Goal: Transaction & Acquisition: Purchase product/service

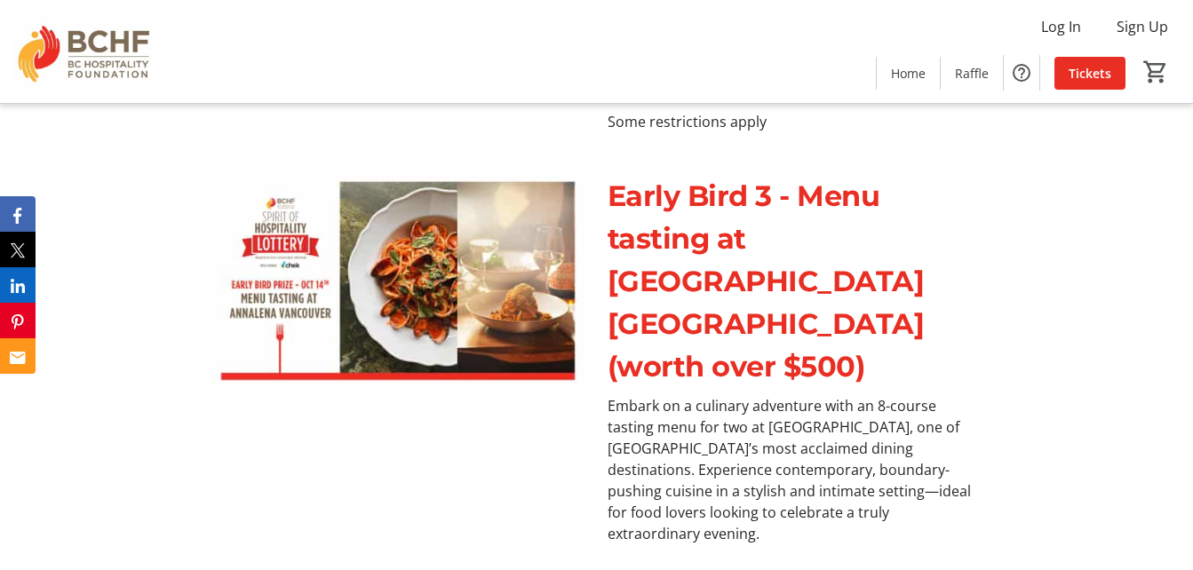
scroll to position [1750, 0]
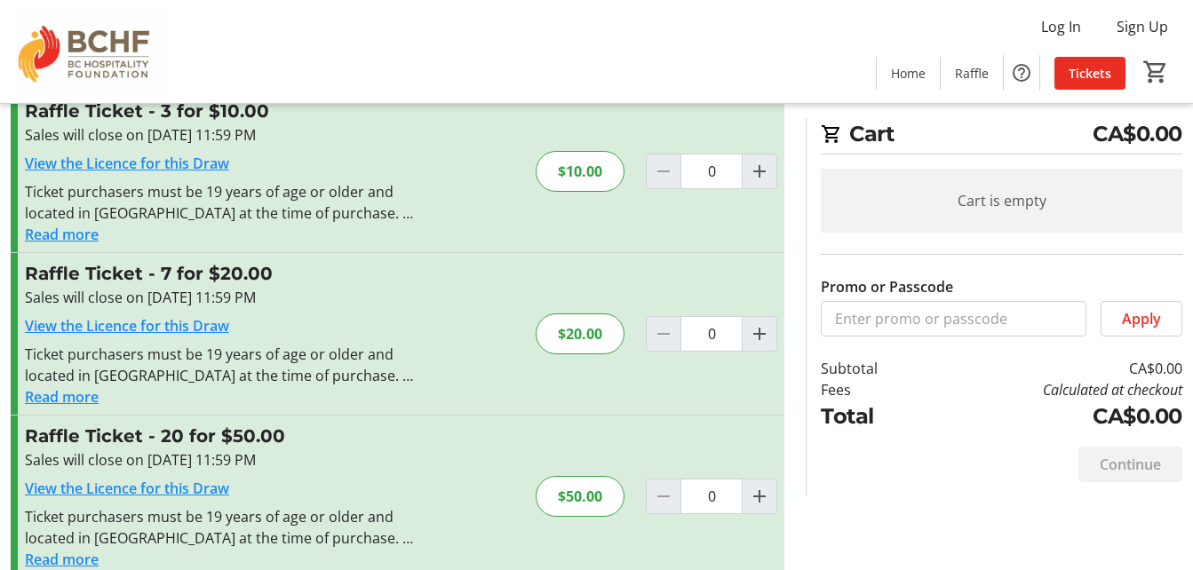
scroll to position [248, 0]
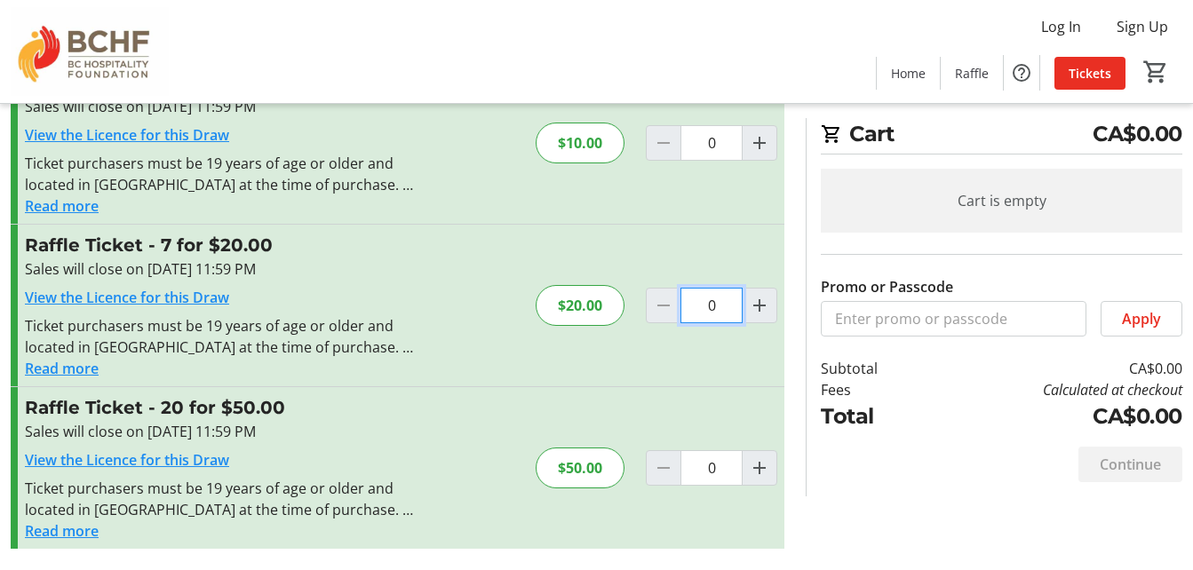
click at [712, 307] on input "0" at bounding box center [712, 306] width 62 height 36
click at [760, 301] on mat-icon "Increment by one" at bounding box center [759, 305] width 21 height 21
type input "1"
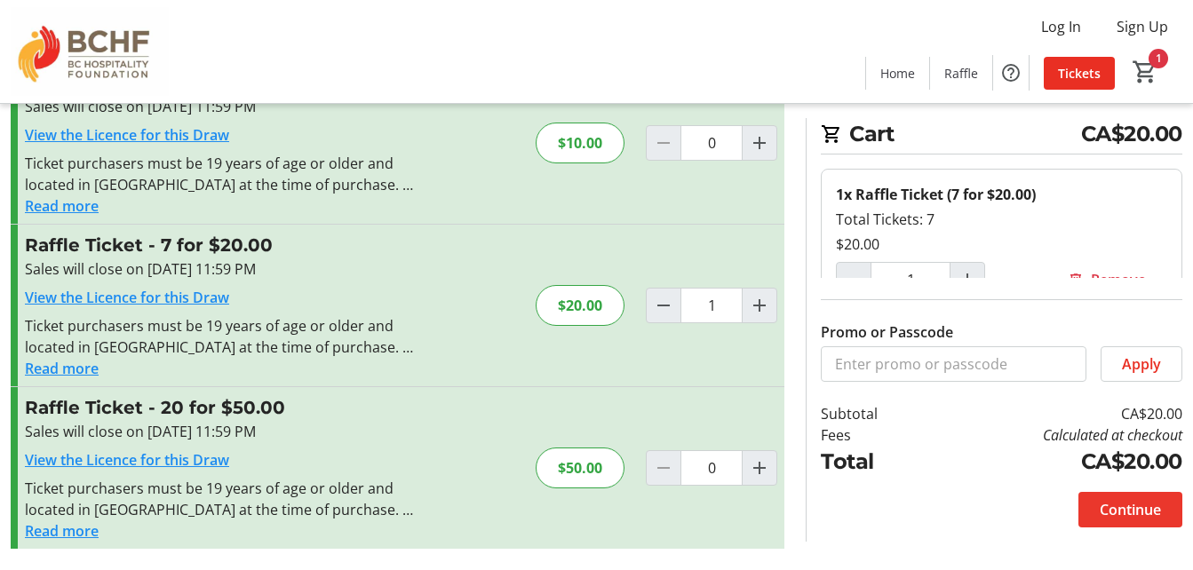
click at [1128, 506] on span "Continue" at bounding box center [1130, 509] width 61 height 21
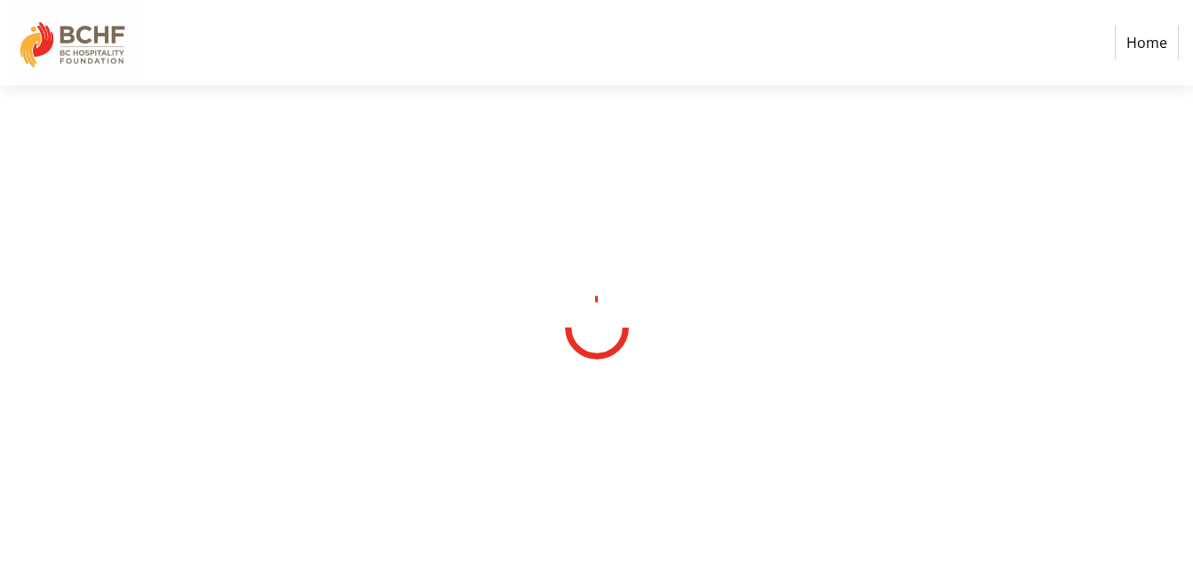
select select "CA"
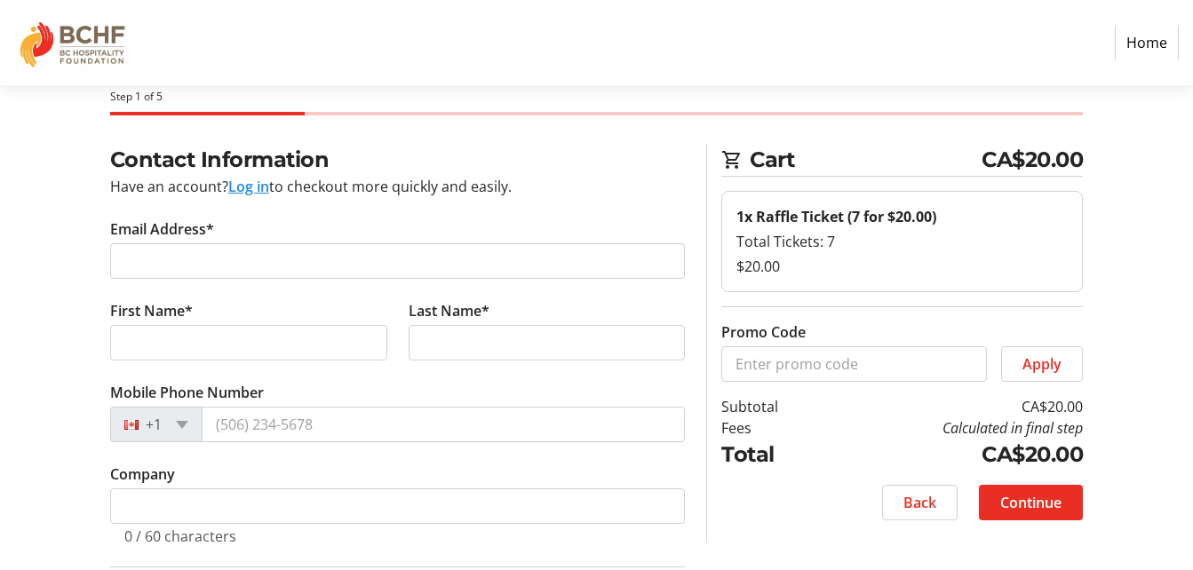
scroll to position [49, 0]
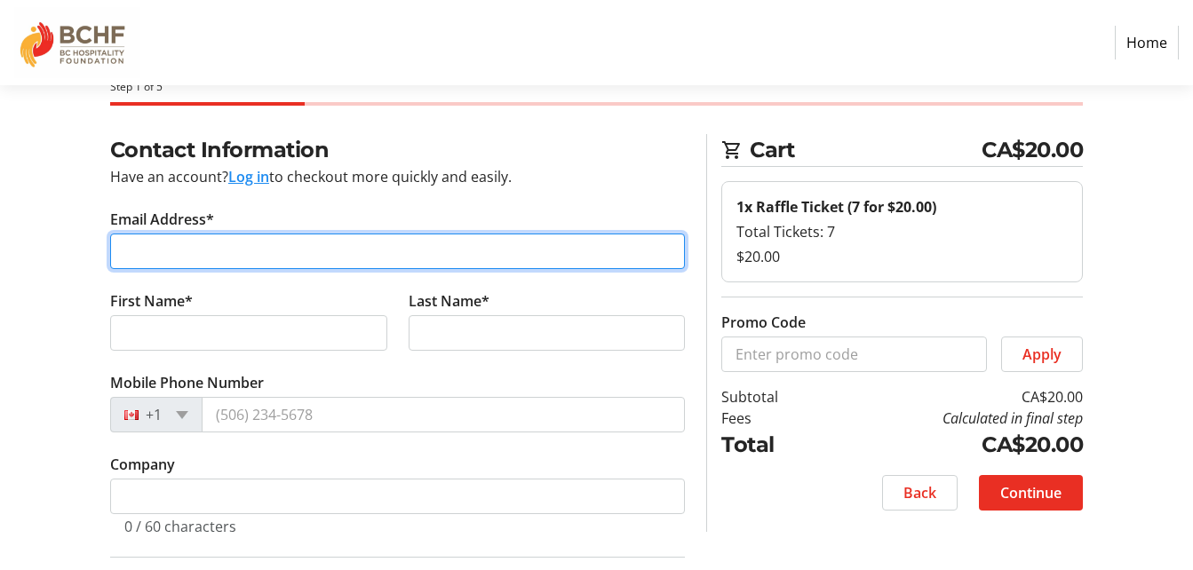
click at [211, 249] on input "Email Address*" at bounding box center [398, 252] width 576 height 36
type input "[EMAIL_ADDRESS][PERSON_NAME][DOMAIN_NAME]"
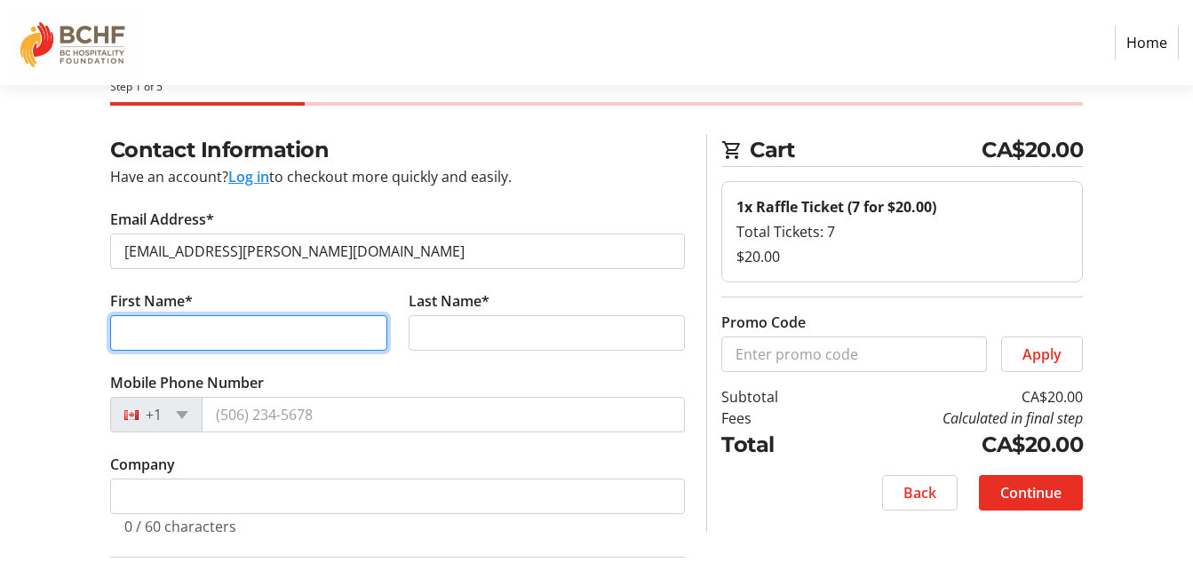
type input "[PERSON_NAME] [PERSON_NAME]"
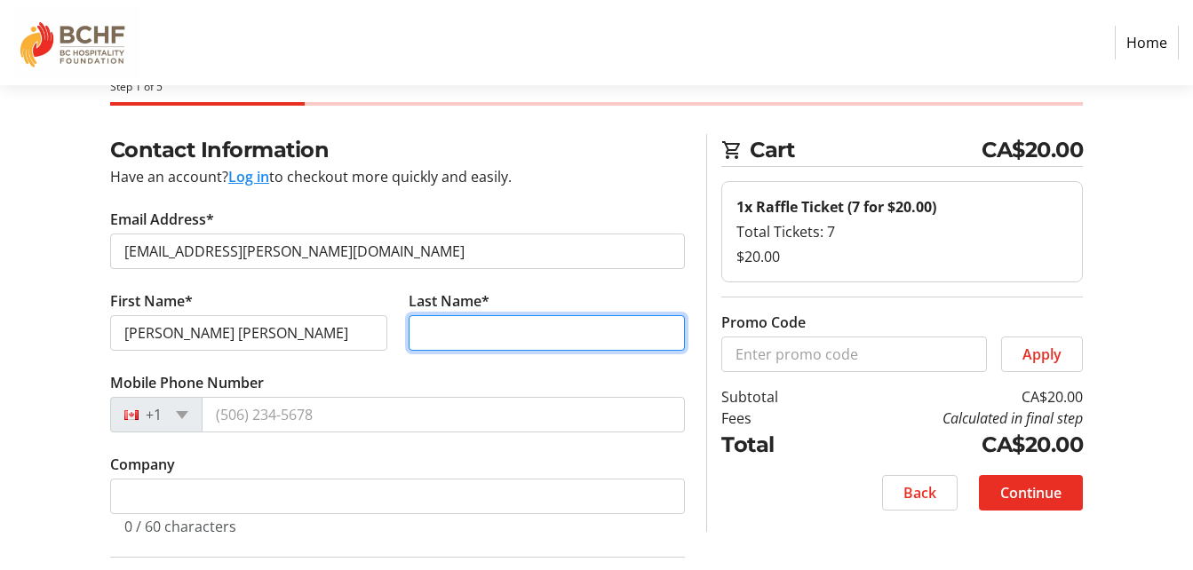
type input "[PERSON_NAME]"
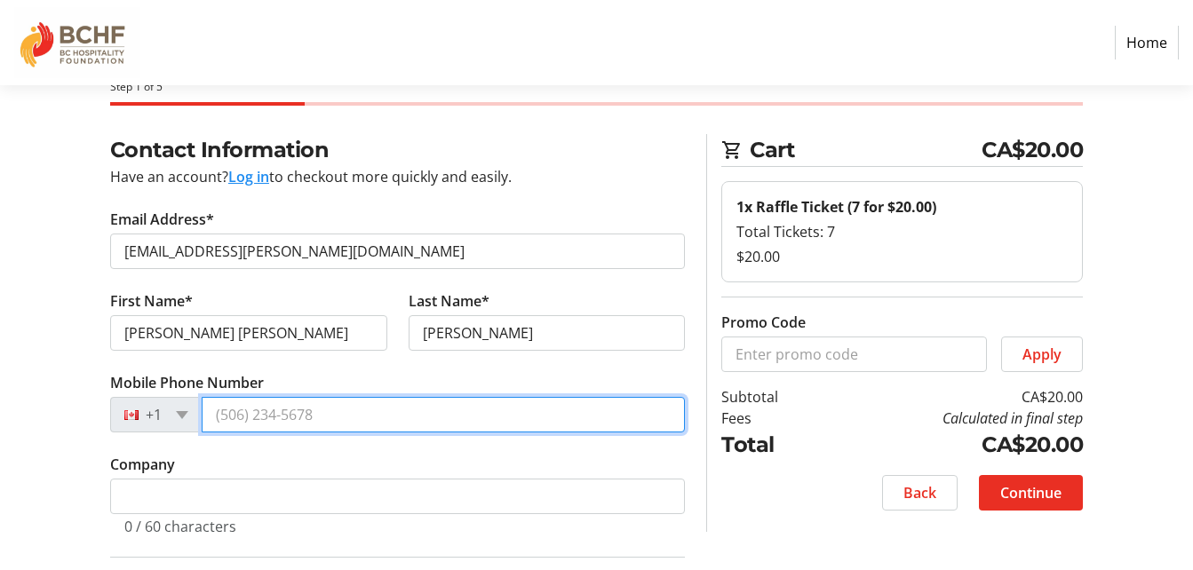
type input "[PHONE_NUMBER]"
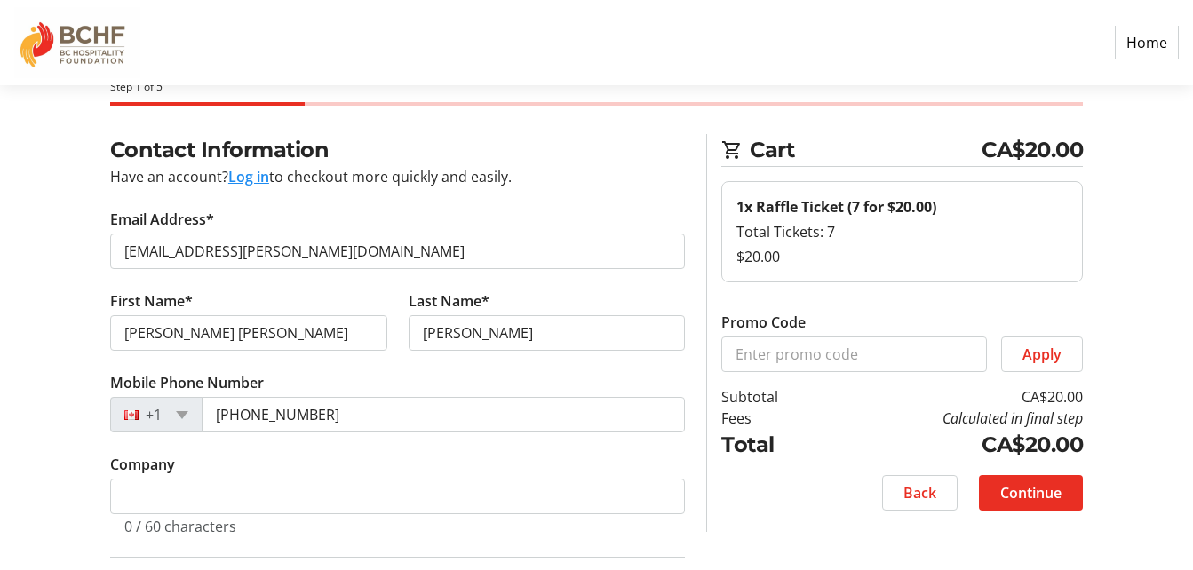
type input "#59"
type input "abbotsford"
type input "V2S 1J9"
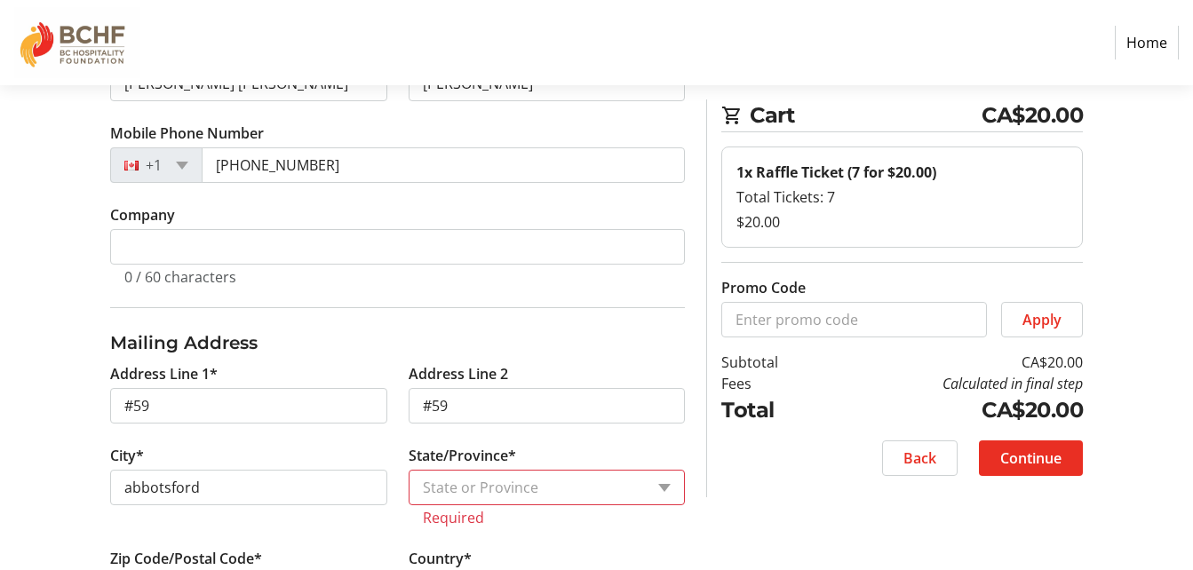
scroll to position [302, 0]
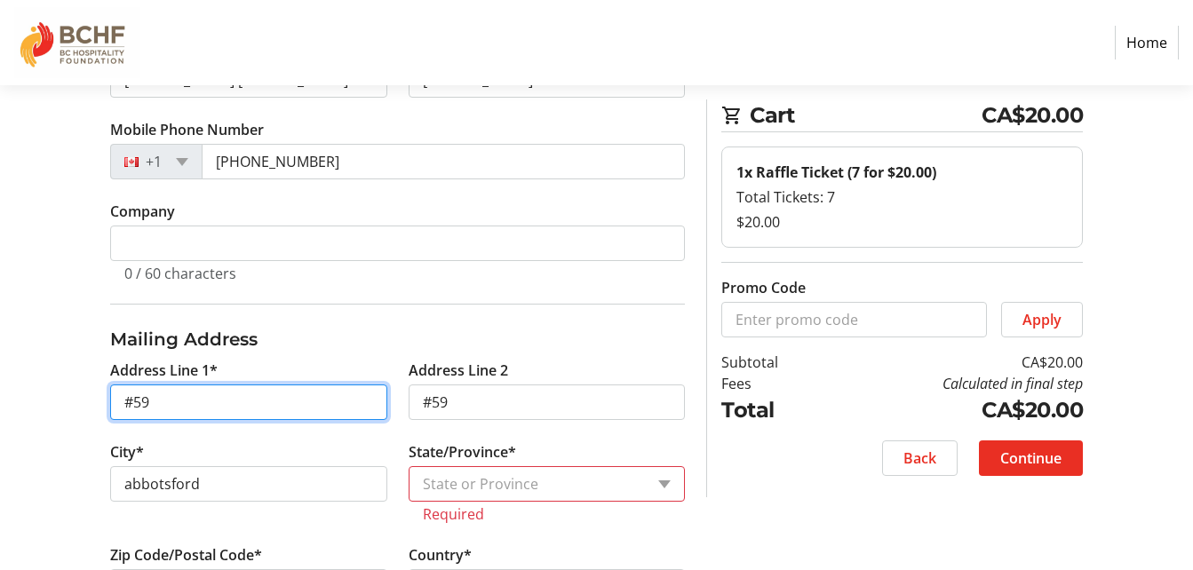
click at [170, 401] on input "#59" at bounding box center [248, 403] width 277 height 36
type input "#"
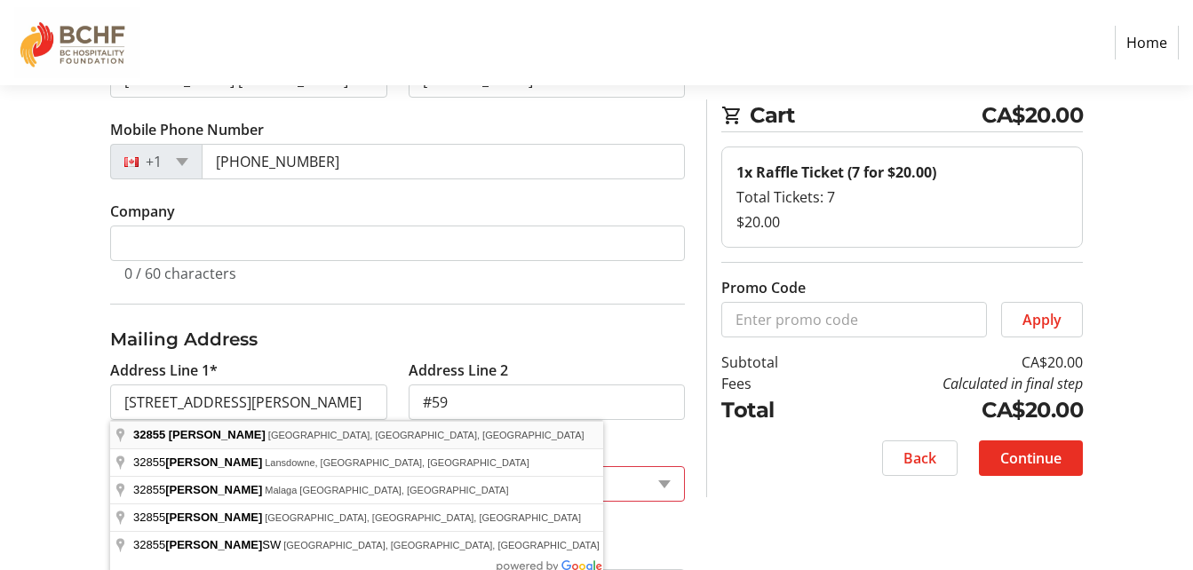
type input "[STREET_ADDRESS][PERSON_NAME]"
type input "[GEOGRAPHIC_DATA]"
select select "BC"
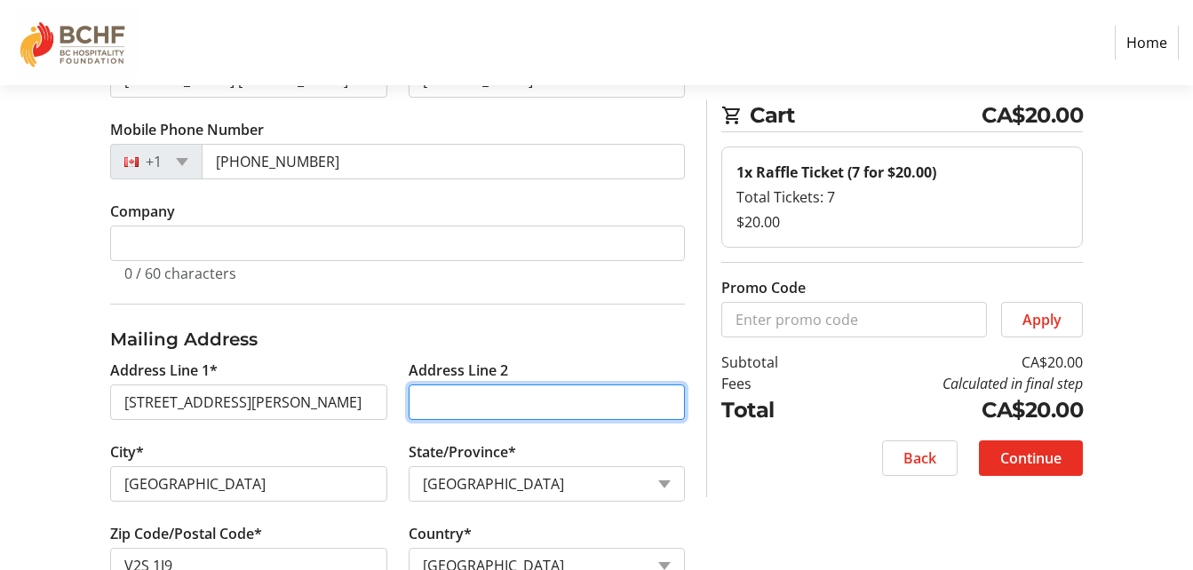
click at [477, 403] on input "Address Line 2" at bounding box center [547, 403] width 277 height 36
type input "#59"
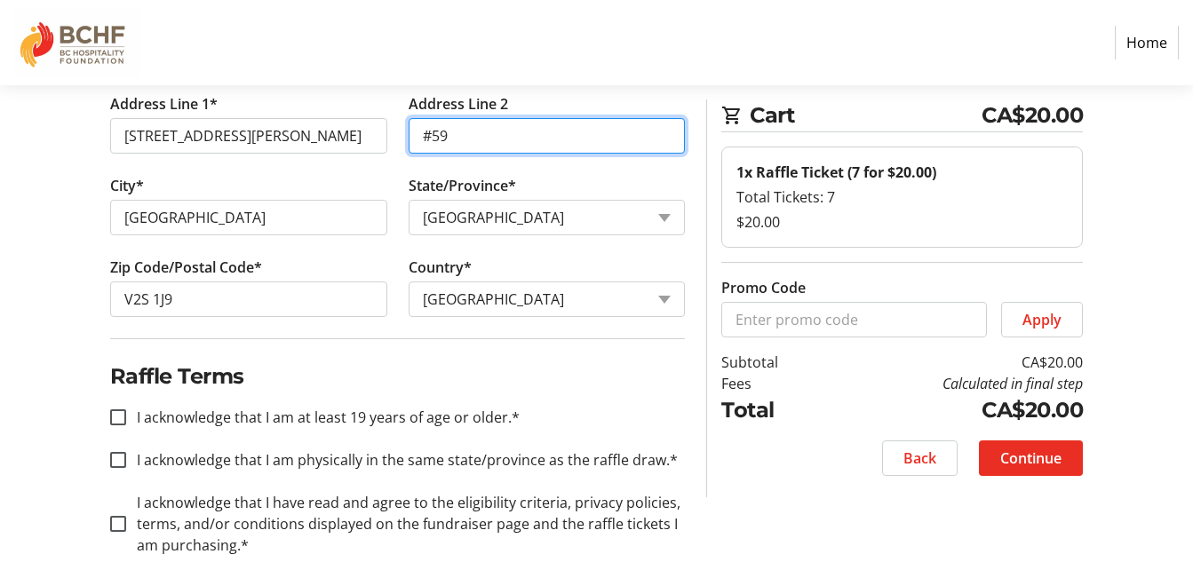
scroll to position [597, 0]
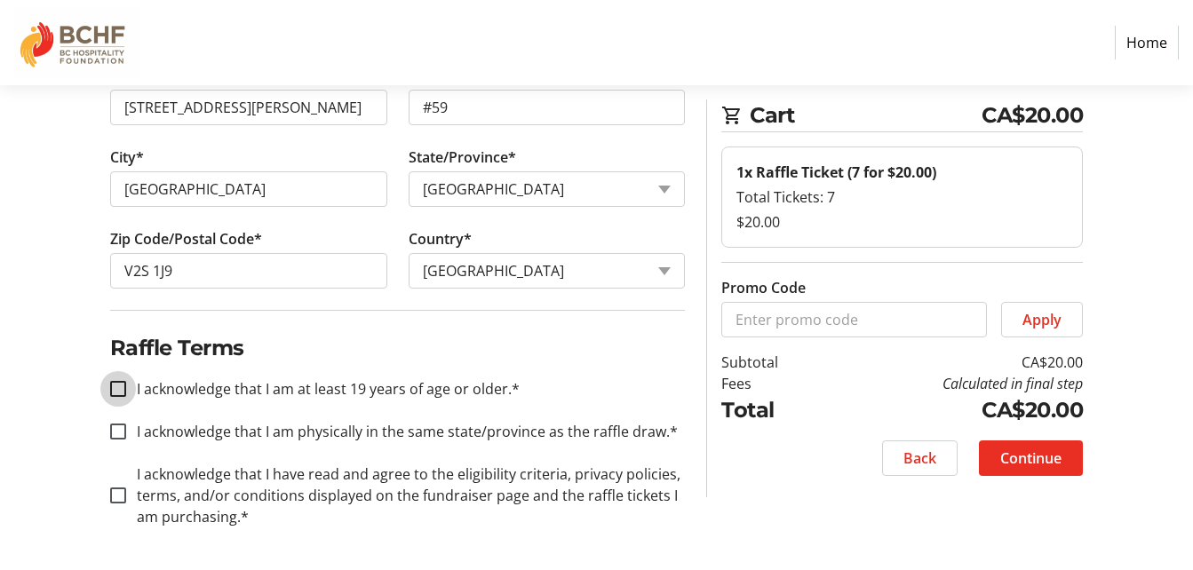
click at [115, 389] on input "I acknowledge that I am at least 19 years of age or older.*" at bounding box center [118, 389] width 16 height 16
checkbox input "true"
click at [121, 428] on input "I acknowledge that I am physically in the same state/province as the raffle dra…" at bounding box center [118, 432] width 16 height 16
checkbox input "true"
click at [115, 490] on input "I acknowledge that I have read and agree to the eligibility criteria, privacy p…" at bounding box center [118, 496] width 16 height 16
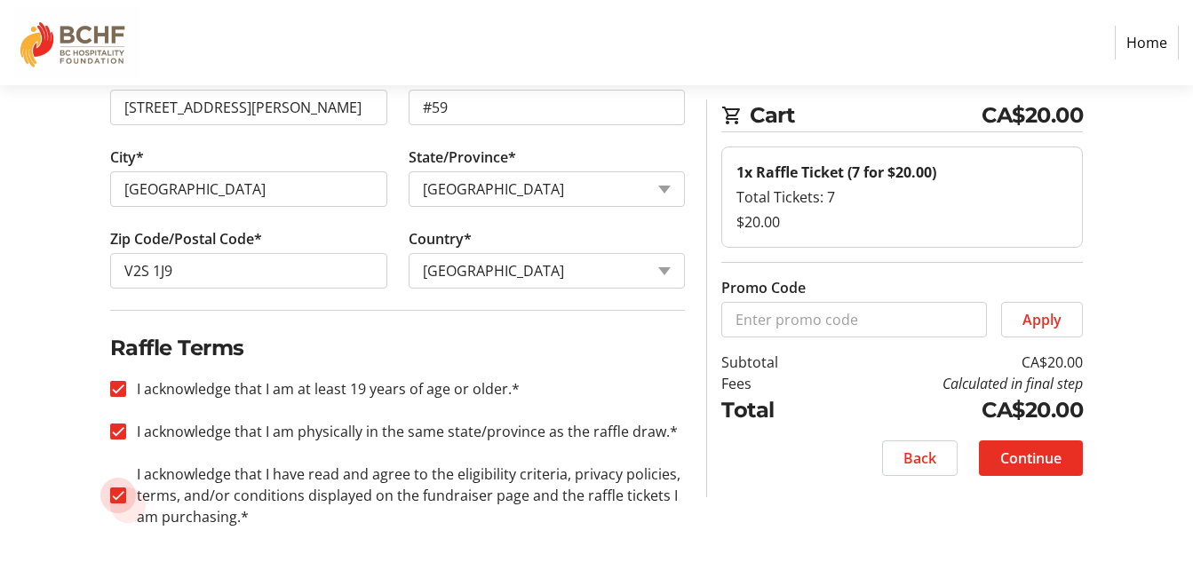
checkbox input "true"
click at [1032, 452] on span "Continue" at bounding box center [1031, 458] width 61 height 21
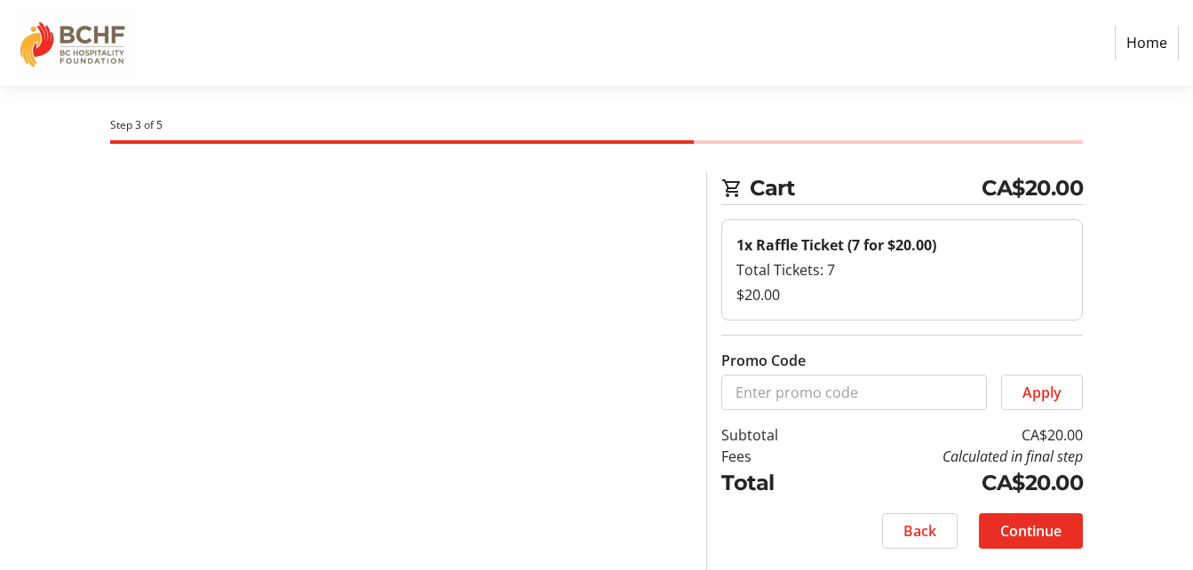
scroll to position [11, 0]
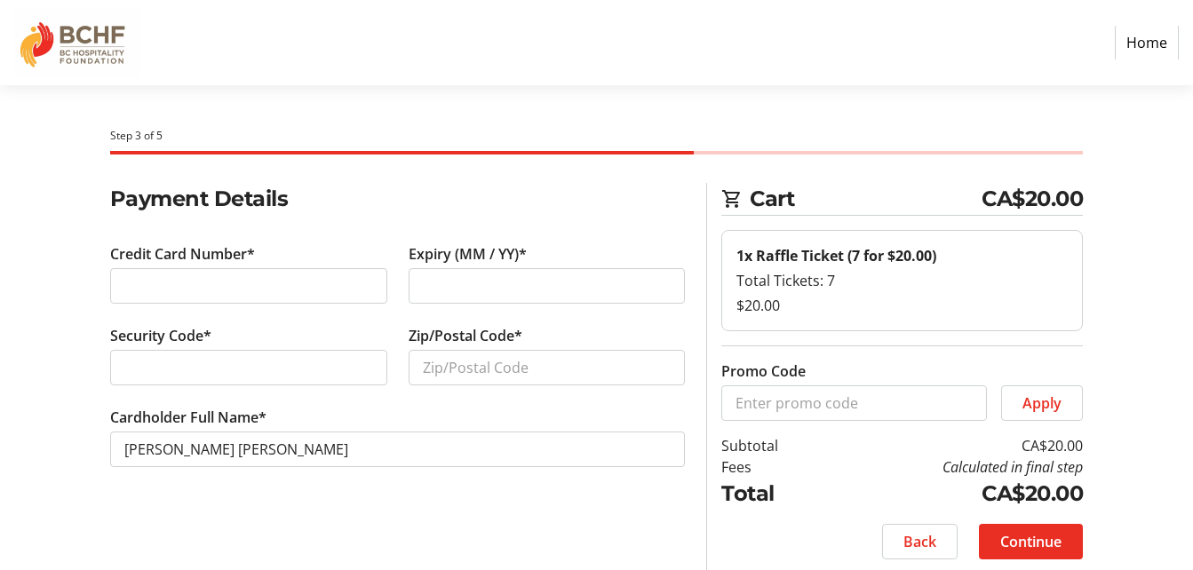
click at [1130, 405] on div "Payment Details Credit Card Number* Expiry (MM / YY)* Security Code* Zip/Postal…" at bounding box center [596, 382] width 1193 height 398
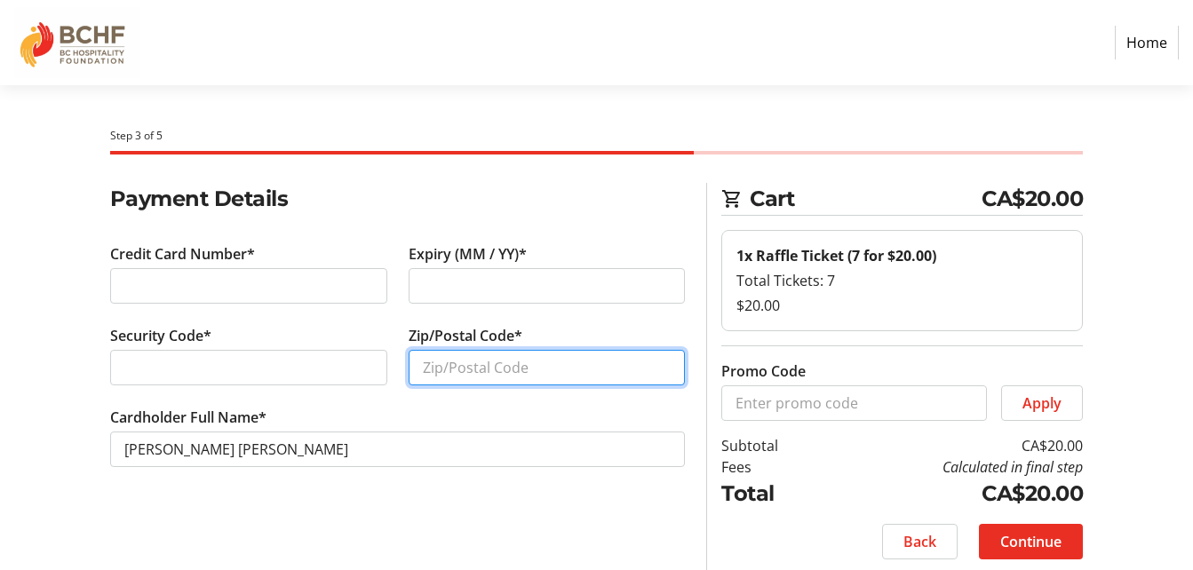
click at [473, 364] on input "Zip/Postal Code*" at bounding box center [547, 368] width 277 height 36
type input "v2s 1j9"
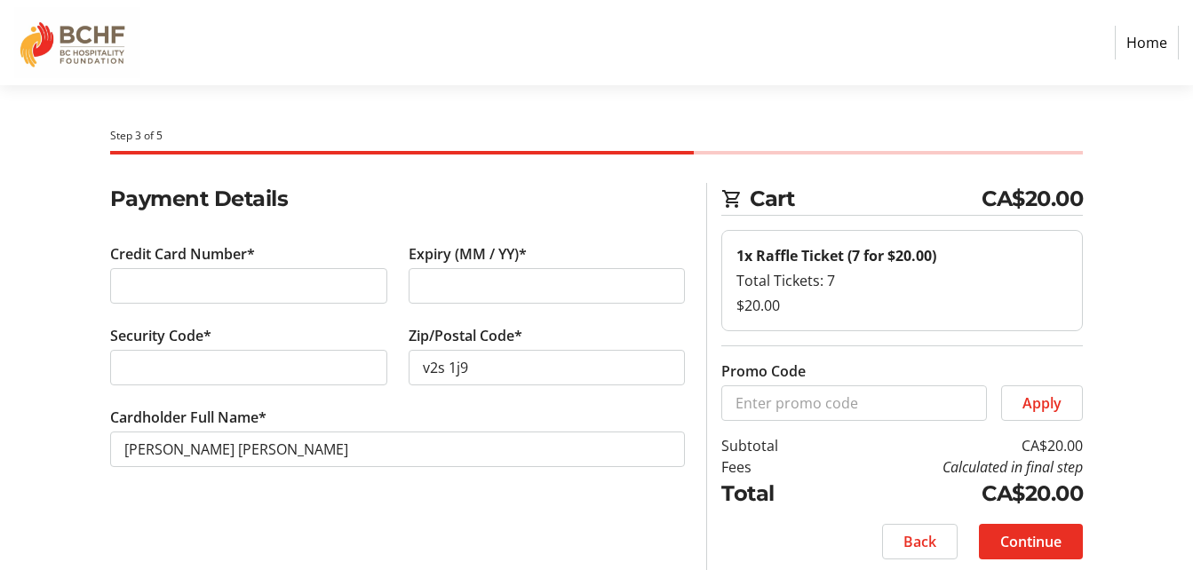
scroll to position [11, 0]
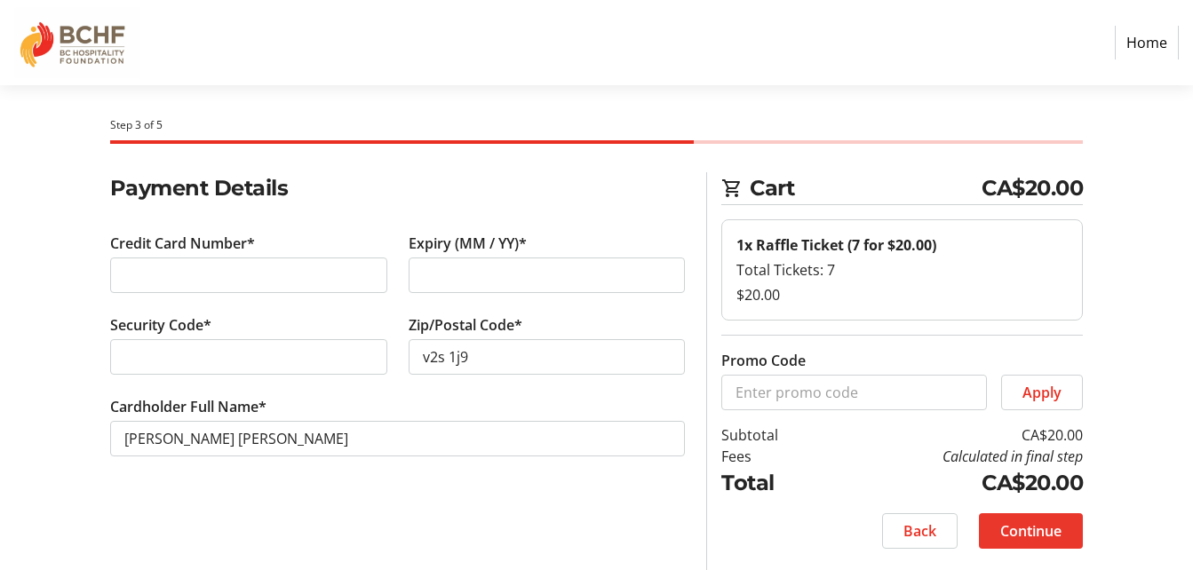
click at [1020, 522] on span "Continue" at bounding box center [1031, 531] width 61 height 21
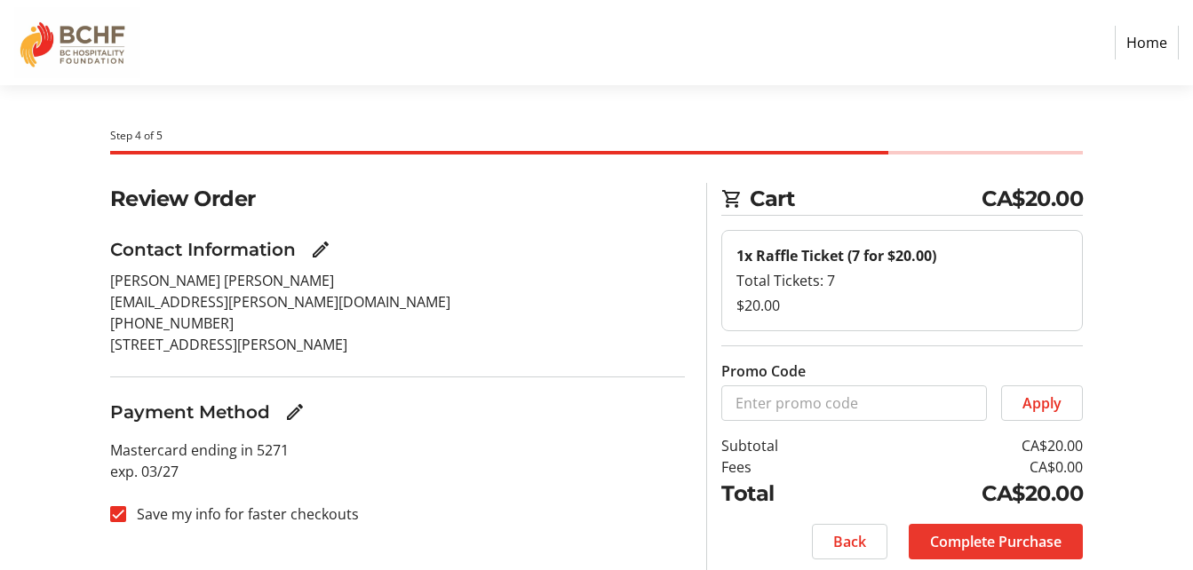
click at [989, 538] on span "Complete Purchase" at bounding box center [996, 541] width 132 height 21
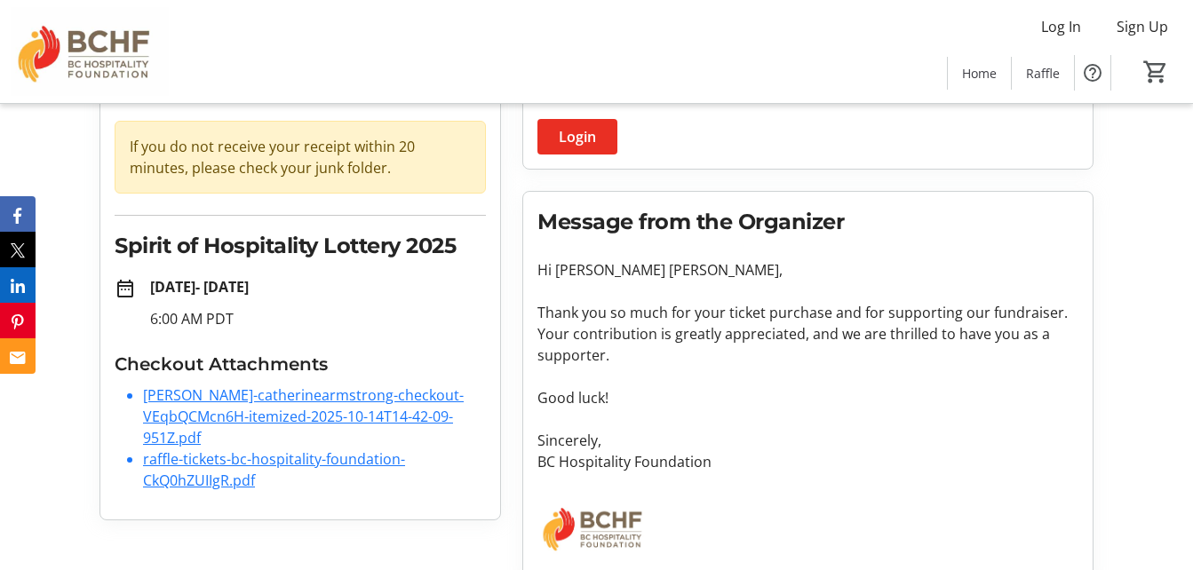
scroll to position [181, 0]
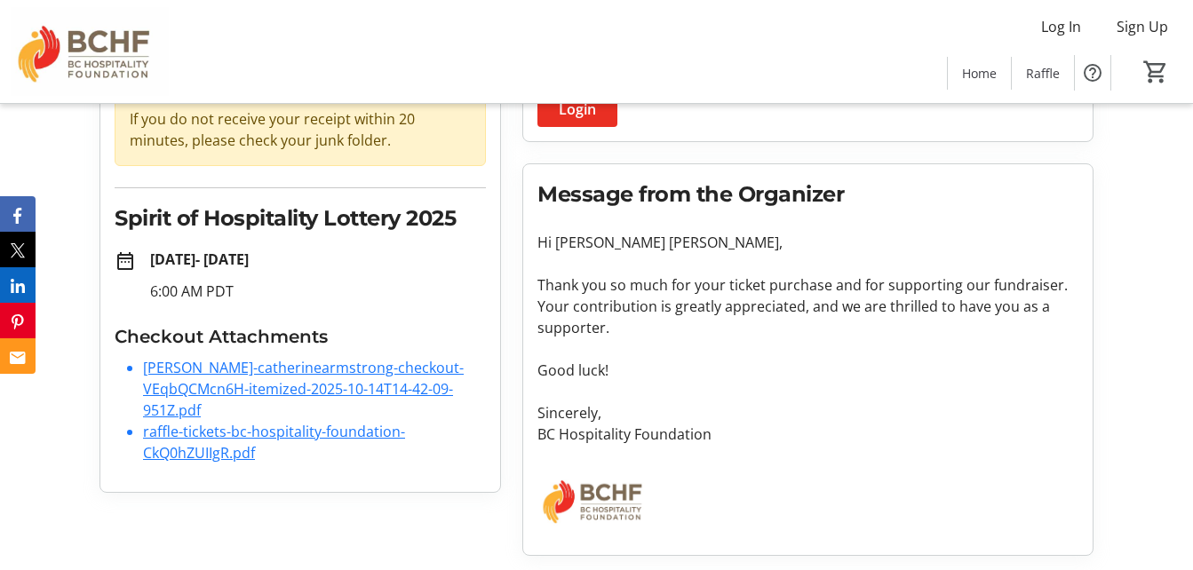
click at [248, 422] on link "raffle-tickets-bc-hospitality-foundation-CkQ0hZUIIgR.pdf" at bounding box center [274, 442] width 262 height 41
